Goal: Task Accomplishment & Management: Complete application form

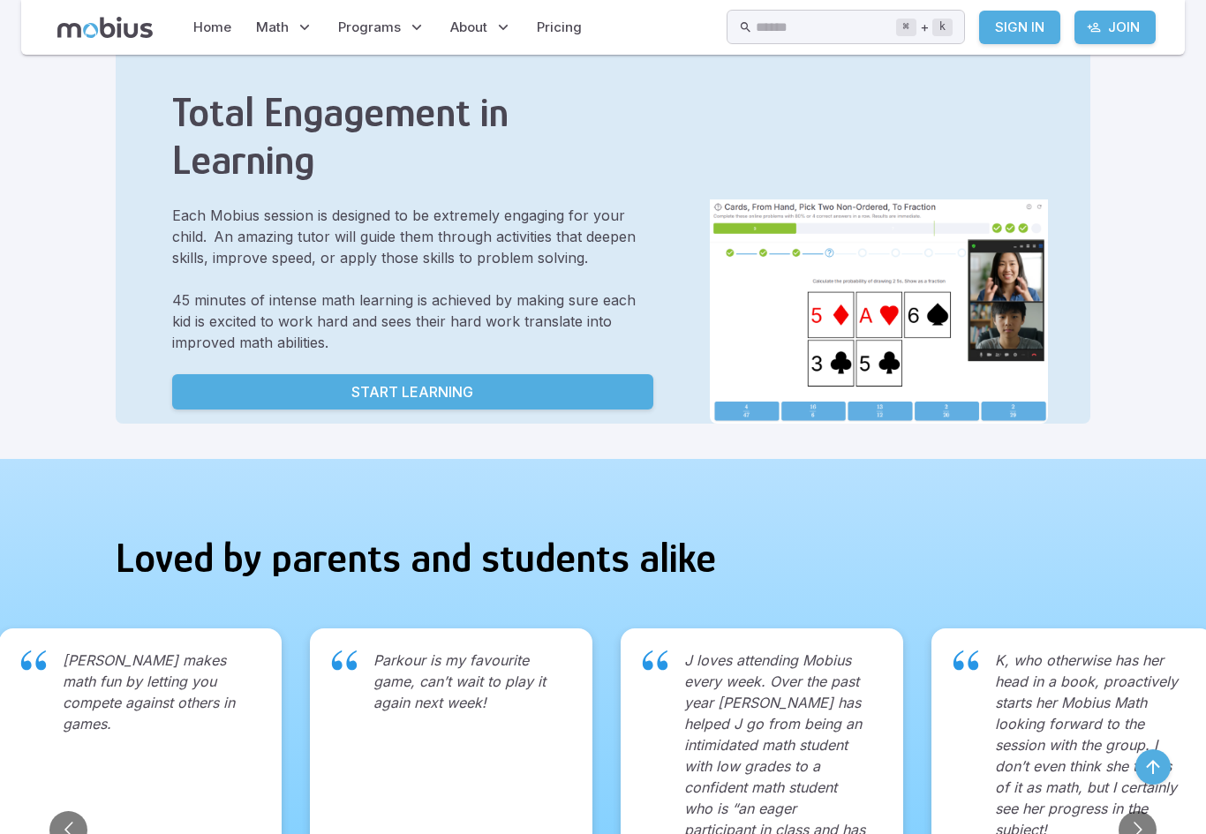
scroll to position [1051, 0]
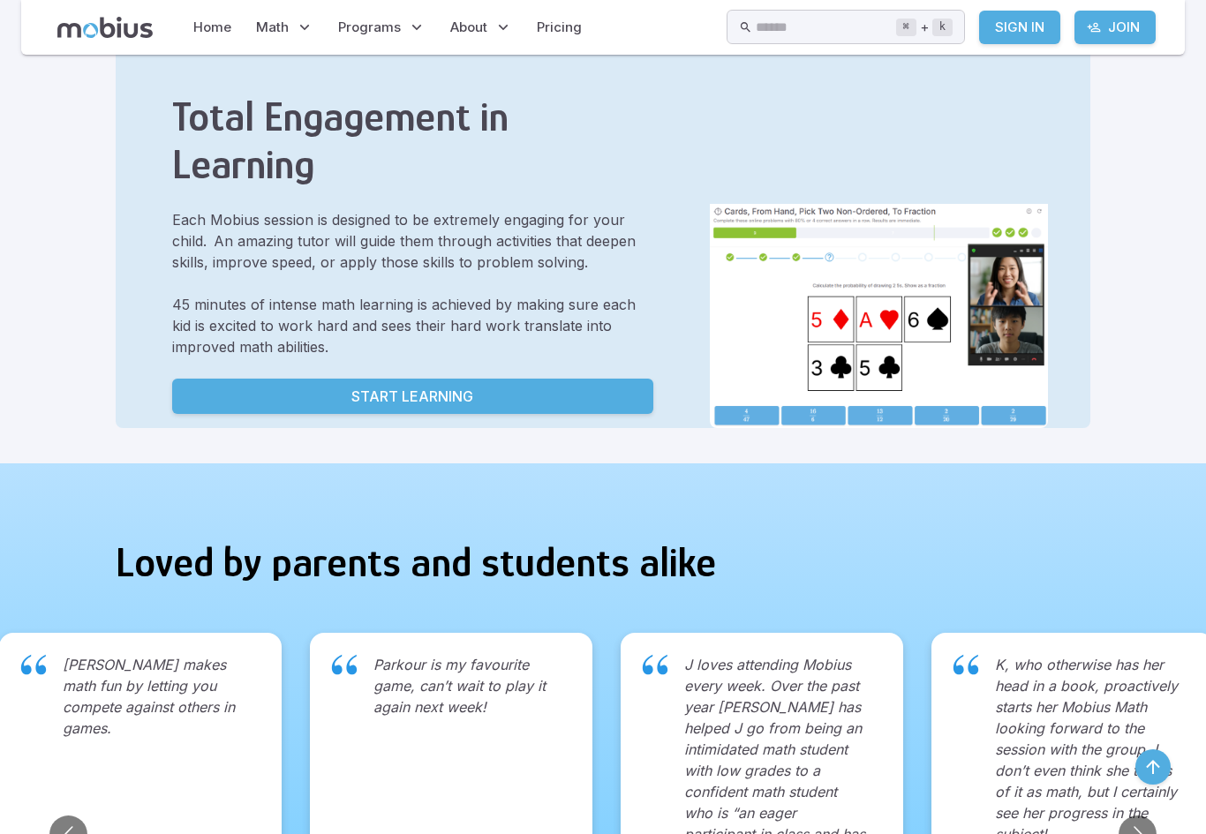
click at [501, 407] on link "Start Learning" at bounding box center [412, 396] width 481 height 35
click at [504, 379] on link "Start Learning" at bounding box center [412, 396] width 481 height 35
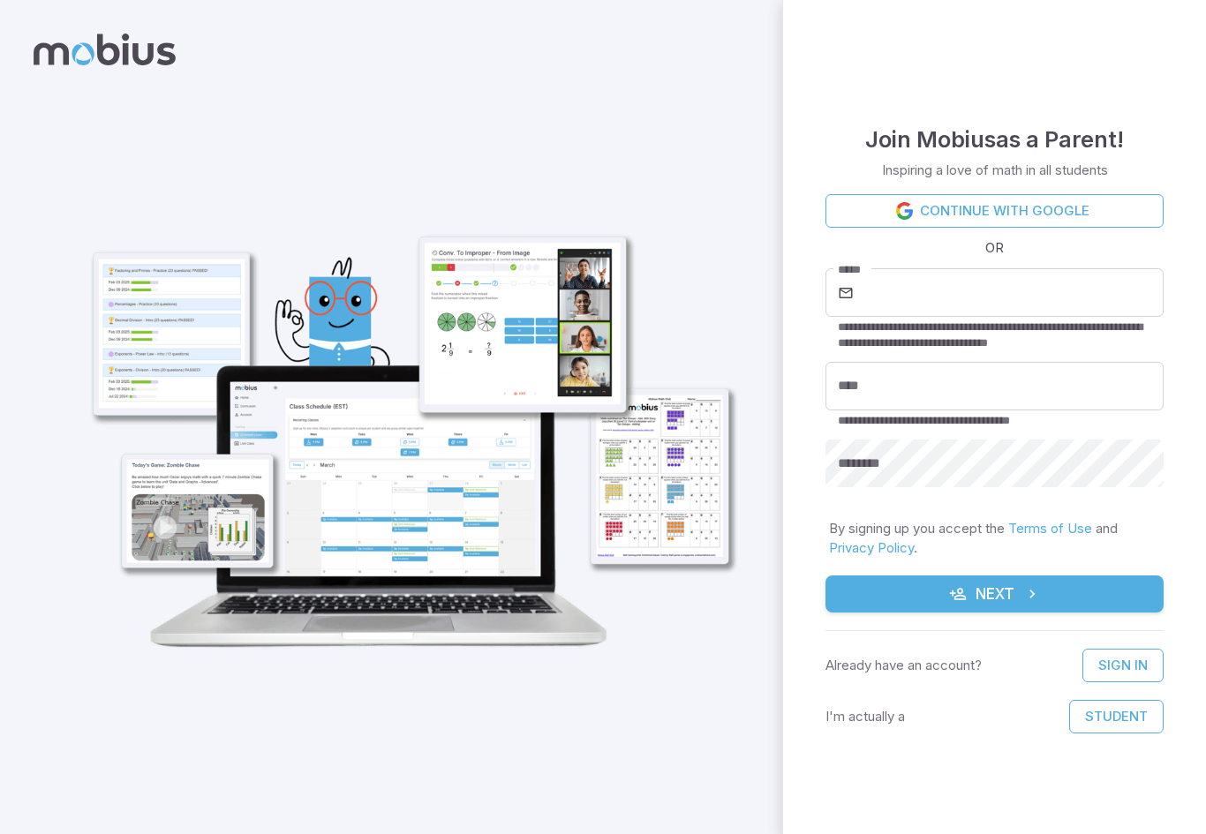
click at [1072, 202] on link "Continue with Google" at bounding box center [995, 211] width 338 height 34
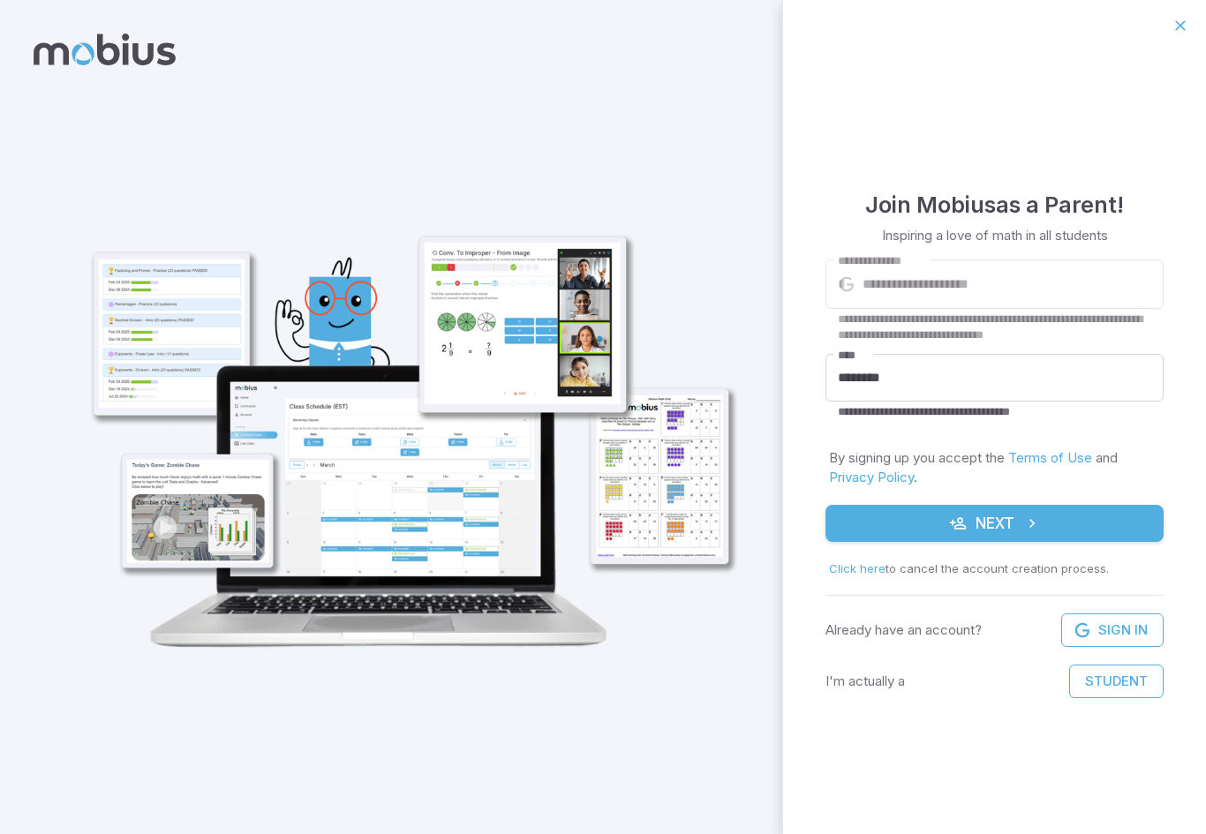
click at [1003, 506] on button "Next" at bounding box center [995, 523] width 338 height 37
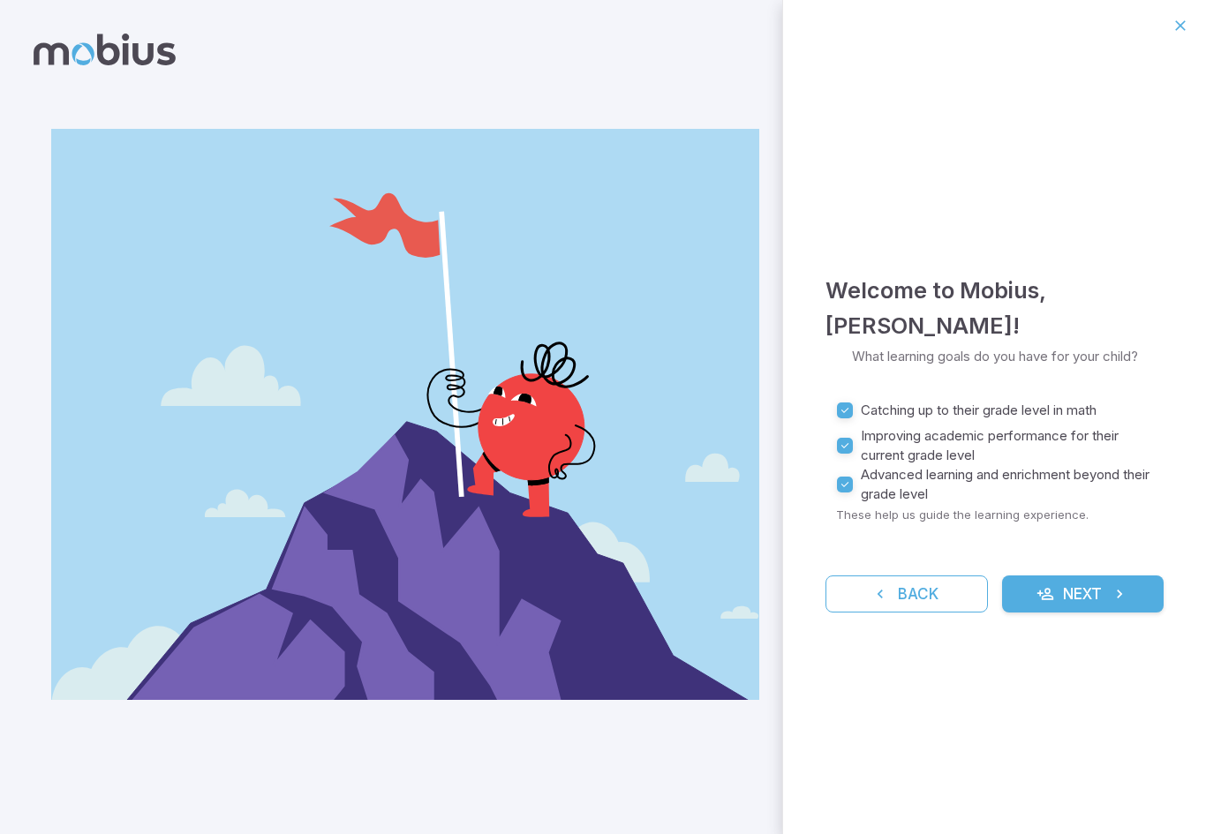
click at [1093, 576] on button "Next" at bounding box center [1083, 594] width 162 height 37
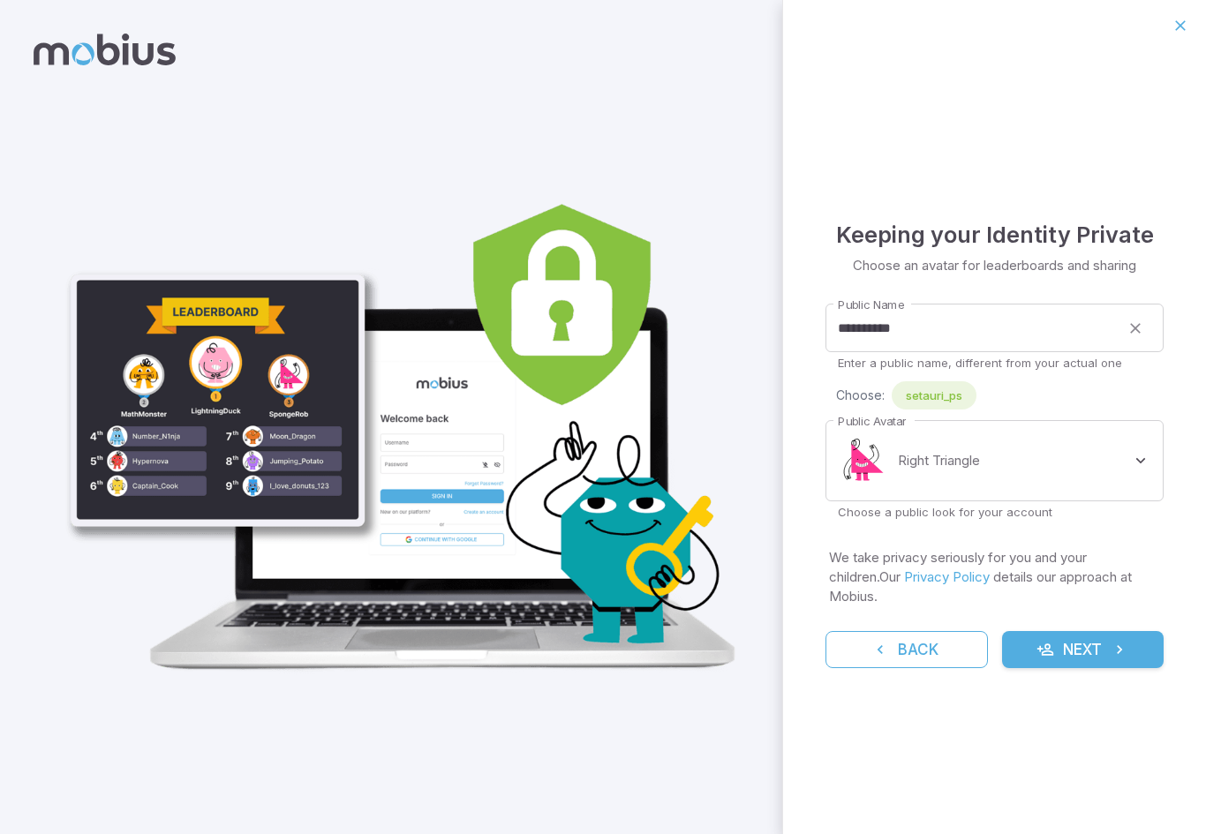
click at [1205, 26] on div at bounding box center [994, 25] width 423 height 51
click at [1204, 25] on div at bounding box center [994, 25] width 423 height 51
